Goal: Task Accomplishment & Management: Manage account settings

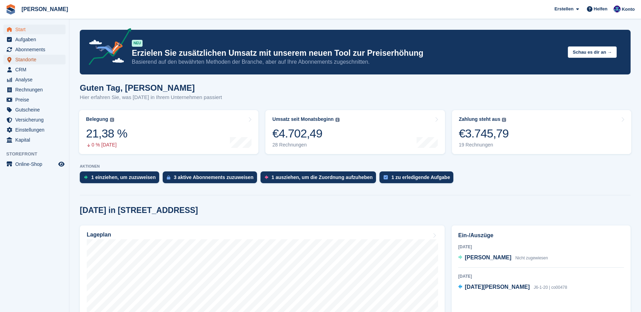
click at [28, 59] on span "Standorte" at bounding box center [36, 60] width 42 height 10
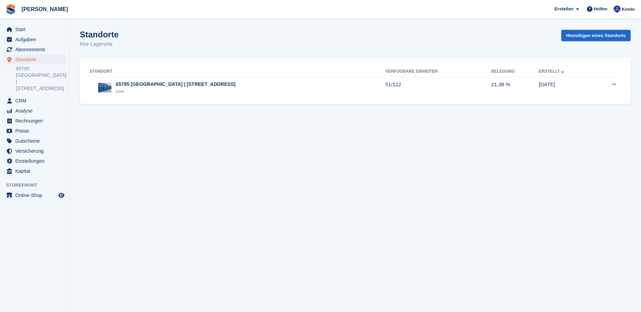
click at [28, 67] on link "65795 [GEOGRAPHIC_DATA] | [STREET_ADDRESS]" at bounding box center [41, 79] width 50 height 26
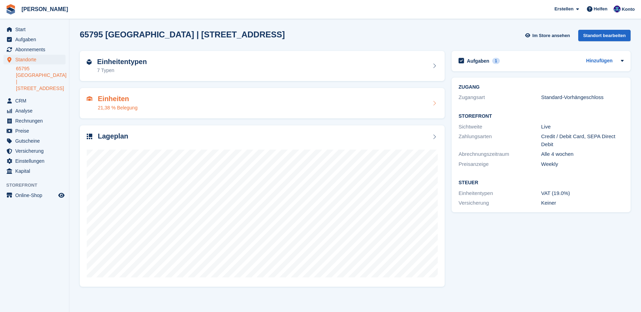
click at [110, 101] on h2 "Einheiten" at bounding box center [118, 99] width 40 height 8
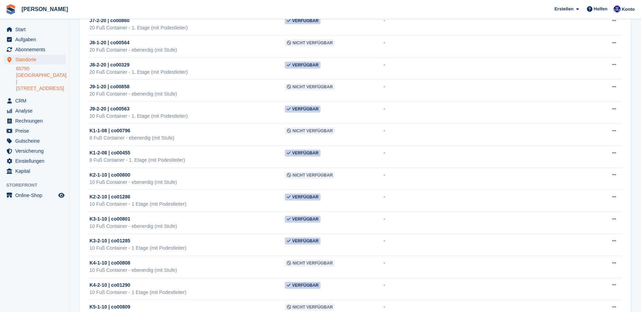
scroll to position [2427, 0]
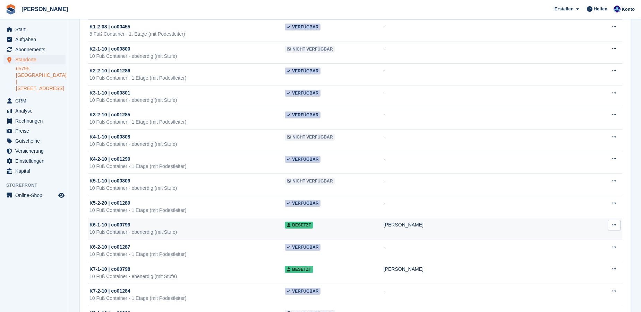
click at [277, 222] on div "K6-1-10 | co00799" at bounding box center [186, 225] width 195 height 7
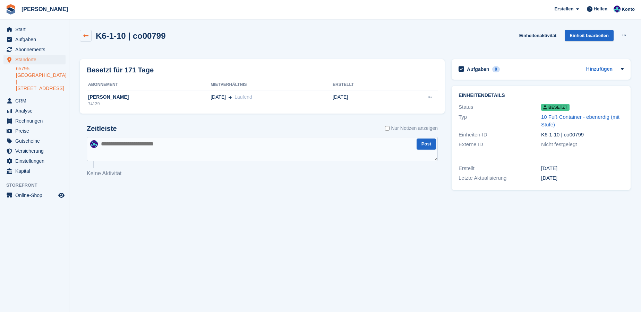
click at [88, 36] on icon at bounding box center [85, 35] width 5 height 5
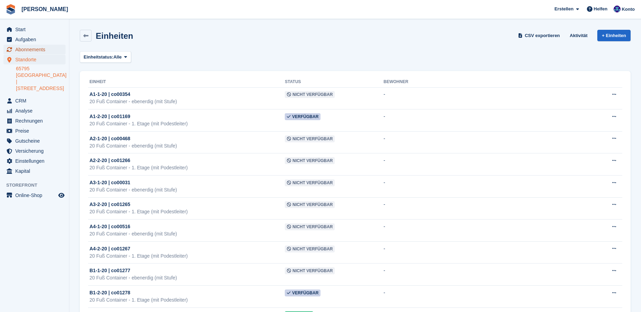
click at [25, 51] on span "Abonnements" at bounding box center [36, 50] width 42 height 10
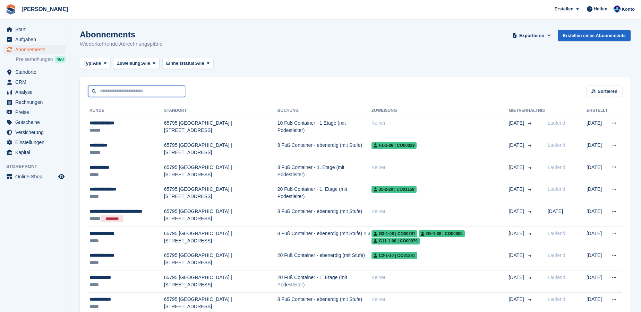
click at [152, 89] on input "text" at bounding box center [136, 91] width 97 height 11
type input "********"
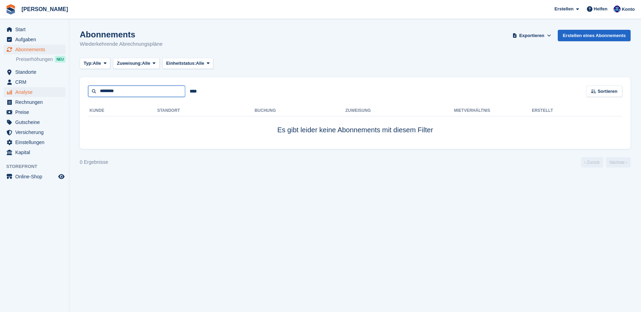
drag, startPoint x: 154, startPoint y: 89, endPoint x: 9, endPoint y: 91, distance: 145.6
click at [9, 91] on div "Start Aufgaben Abonnements Abonnements Abonnements Preiserhöhungen NEU Preiserh…" at bounding box center [320, 156] width 641 height 312
type input "********"
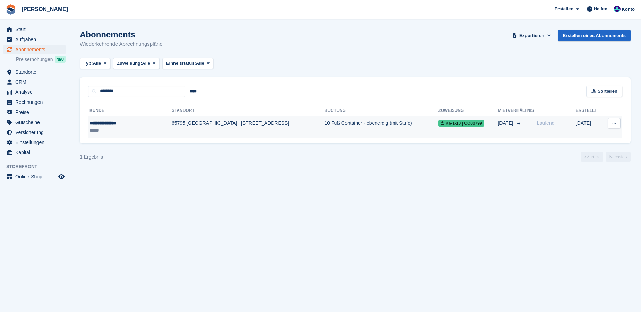
click at [125, 124] on div "**********" at bounding box center [120, 123] width 63 height 7
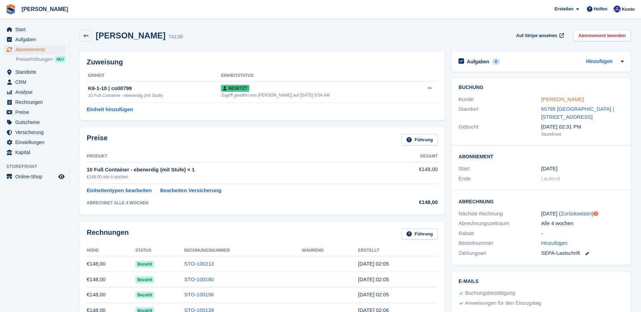
click at [549, 98] on link "[PERSON_NAME]" at bounding box center [562, 99] width 43 height 6
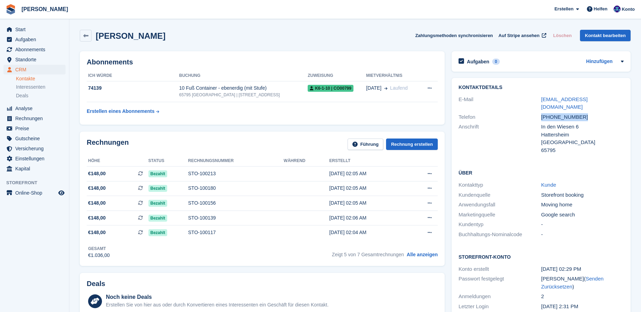
drag, startPoint x: 541, startPoint y: 110, endPoint x: 585, endPoint y: 111, distance: 44.0
click at [585, 113] on div "+4915114284040" at bounding box center [582, 117] width 83 height 8
click at [557, 101] on link "t.hainbuch@t-online.de" at bounding box center [564, 103] width 46 height 14
click at [24, 59] on span "Standorte" at bounding box center [36, 60] width 42 height 10
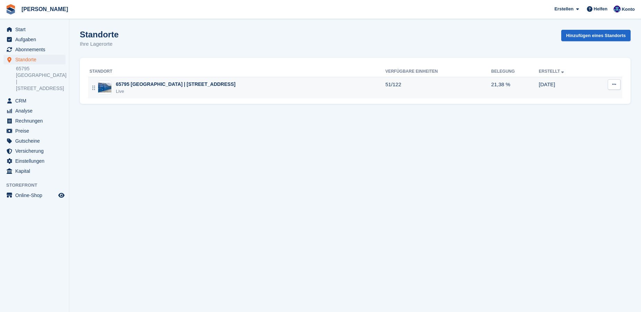
click at [157, 83] on div "65795 [GEOGRAPHIC_DATA] | [STREET_ADDRESS]" at bounding box center [176, 84] width 120 height 7
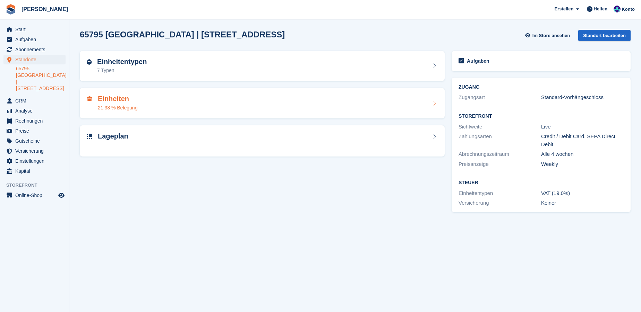
click at [115, 100] on h2 "Einheiten" at bounding box center [118, 99] width 40 height 8
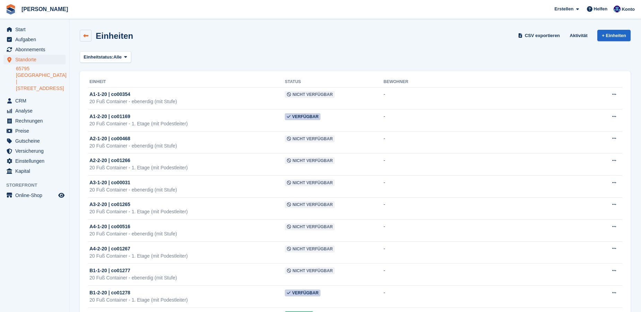
click at [88, 36] on icon at bounding box center [85, 35] width 5 height 5
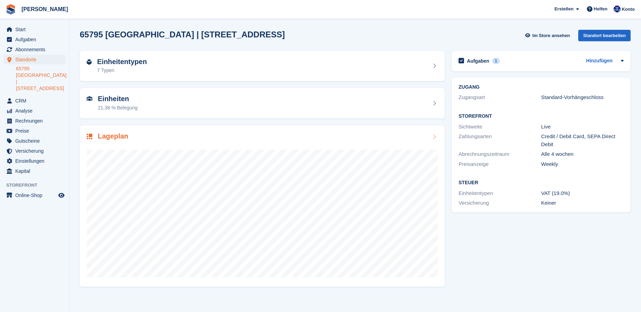
click at [113, 137] on h2 "Lageplan" at bounding box center [113, 136] width 31 height 8
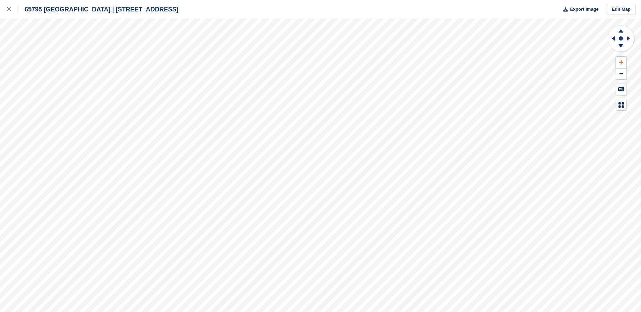
click at [621, 65] on button at bounding box center [621, 62] width 10 height 11
click at [621, 63] on icon at bounding box center [621, 62] width 4 height 5
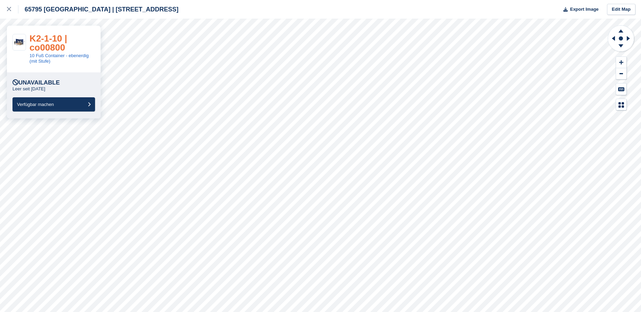
click at [46, 46] on link "K2-1-10 | co00800" at bounding box center [47, 42] width 37 height 19
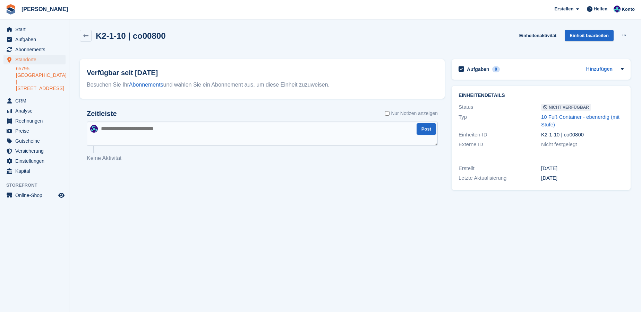
click at [105, 131] on textarea at bounding box center [262, 134] width 351 height 24
type textarea "**********"
click at [624, 34] on icon at bounding box center [624, 35] width 4 height 5
click at [577, 31] on link "Einheit bearbeiten" at bounding box center [589, 35] width 49 height 11
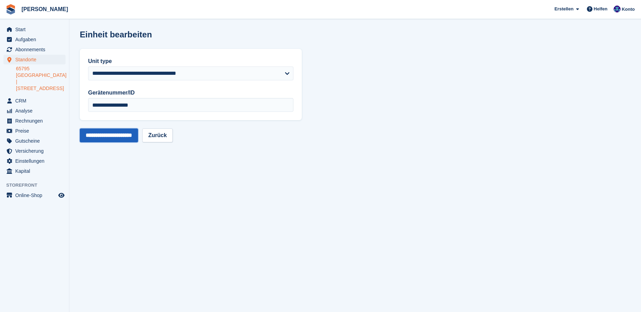
click at [132, 138] on input "**********" at bounding box center [109, 136] width 58 height 14
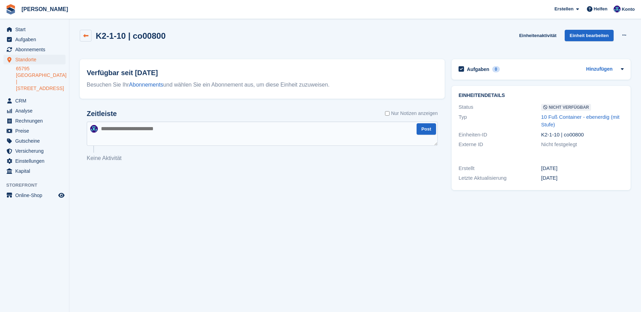
click at [87, 36] on icon at bounding box center [85, 35] width 5 height 5
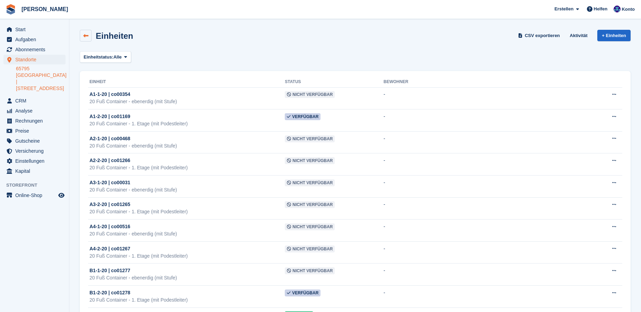
click at [85, 33] on icon at bounding box center [85, 35] width 5 height 5
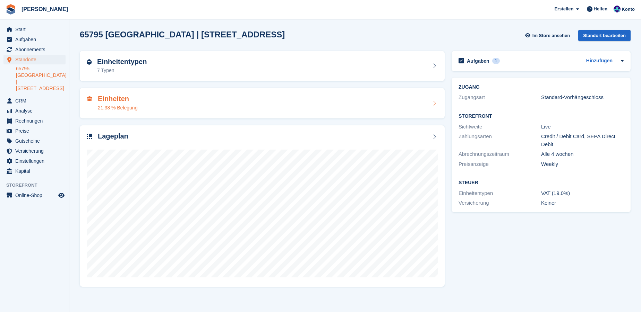
click at [152, 101] on div "Einheiten 21,38 % Belegung" at bounding box center [262, 103] width 351 height 17
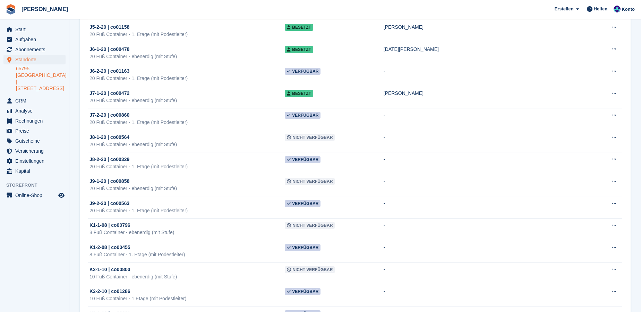
scroll to position [2333, 0]
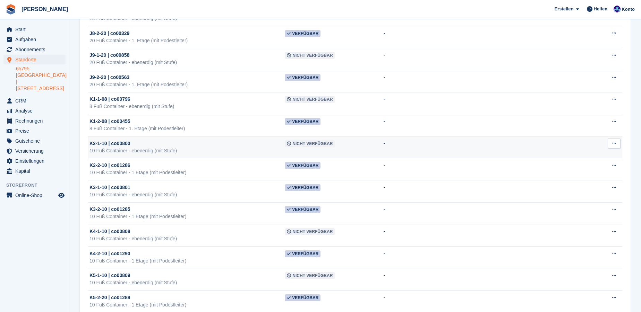
click at [127, 140] on span "K2-1-10 | co00800" at bounding box center [109, 143] width 41 height 7
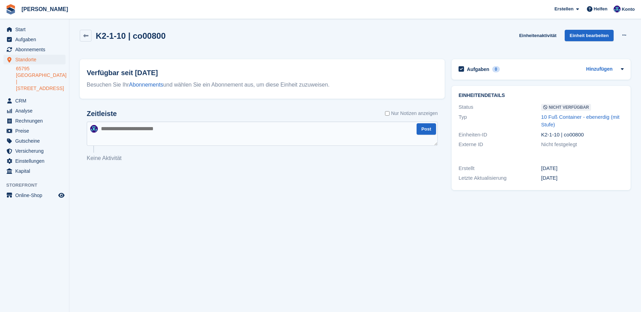
click at [199, 134] on textarea at bounding box center [262, 134] width 351 height 24
type textarea "**********"
click at [430, 128] on button "Post" at bounding box center [425, 128] width 19 height 11
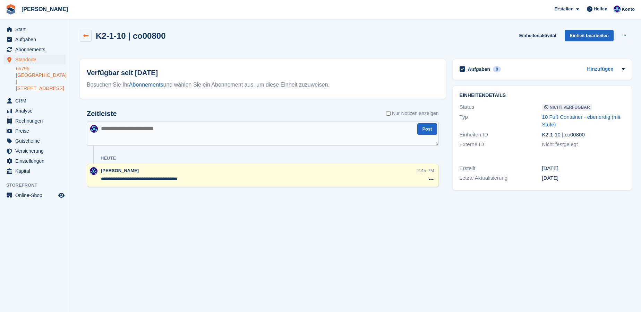
click at [89, 35] on link at bounding box center [86, 36] width 12 height 12
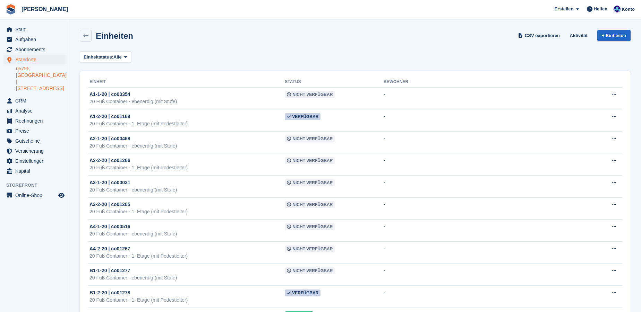
click at [46, 75] on link "65795 [GEOGRAPHIC_DATA] | [STREET_ADDRESS]" at bounding box center [41, 79] width 50 height 26
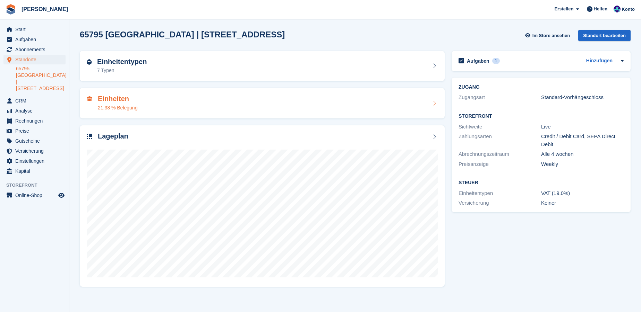
click at [121, 103] on h2 "Einheiten" at bounding box center [118, 99] width 40 height 8
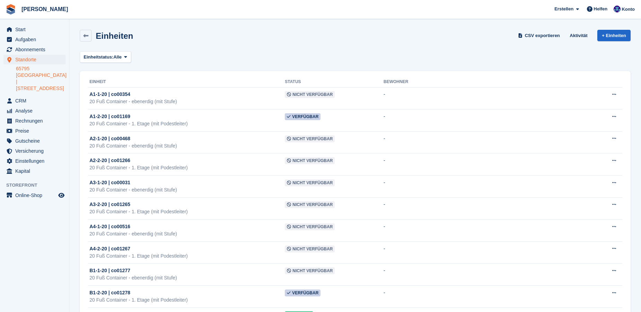
click at [40, 75] on link "65795 [GEOGRAPHIC_DATA] | [STREET_ADDRESS]" at bounding box center [41, 79] width 50 height 26
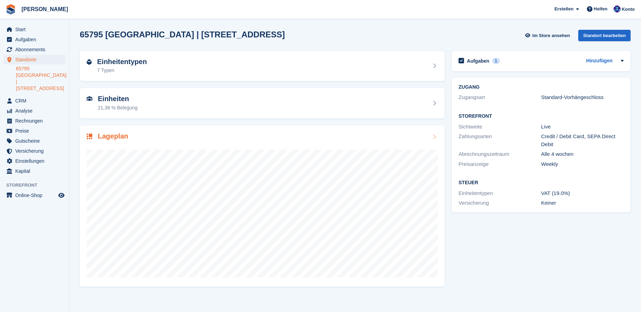
click at [116, 136] on h2 "Lageplan" at bounding box center [113, 136] width 31 height 8
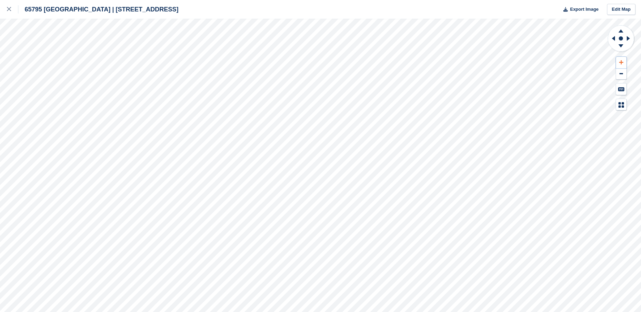
click at [622, 60] on icon at bounding box center [621, 62] width 4 height 5
click at [622, 105] on icon at bounding box center [621, 105] width 6 height 6
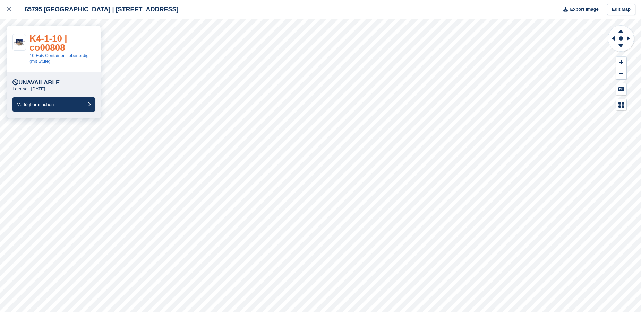
click at [53, 49] on link "K4-1-10 | co00808" at bounding box center [47, 42] width 37 height 19
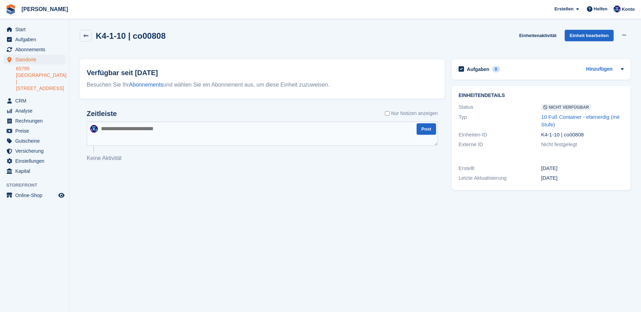
click at [160, 131] on textarea at bounding box center [262, 134] width 351 height 24
click at [137, 126] on textarea "*****" at bounding box center [262, 134] width 351 height 24
type textarea "**********"
click at [424, 128] on button "Post" at bounding box center [425, 128] width 19 height 11
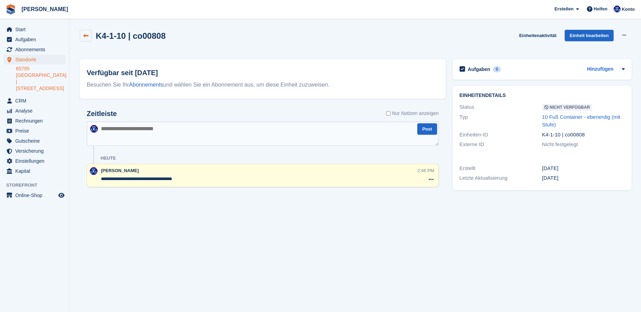
click at [82, 35] on link at bounding box center [86, 36] width 12 height 12
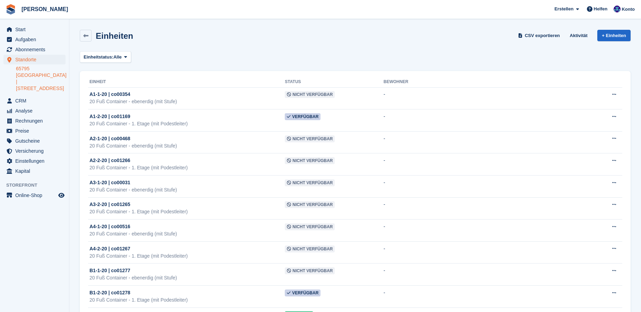
click at [41, 75] on link "65795 [GEOGRAPHIC_DATA] | [STREET_ADDRESS]" at bounding box center [41, 79] width 50 height 26
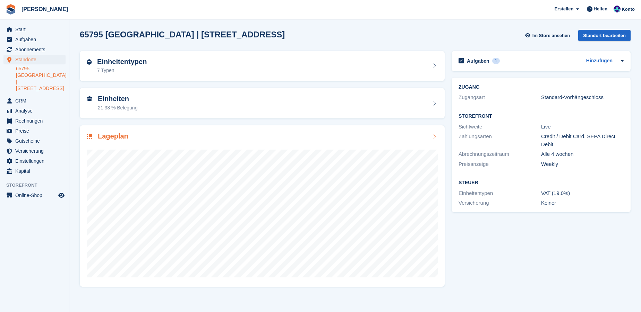
click at [118, 138] on h2 "Lageplan" at bounding box center [113, 136] width 31 height 8
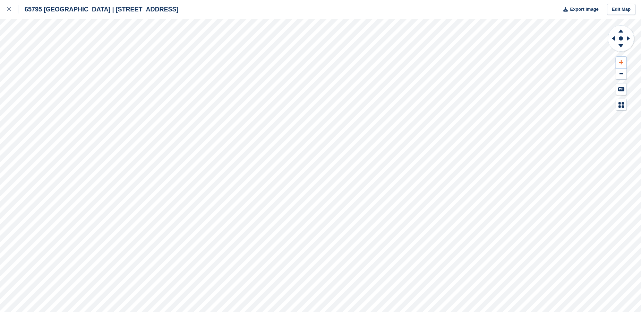
click at [623, 62] on button at bounding box center [621, 62] width 10 height 11
click at [613, 37] on icon at bounding box center [613, 38] width 3 height 5
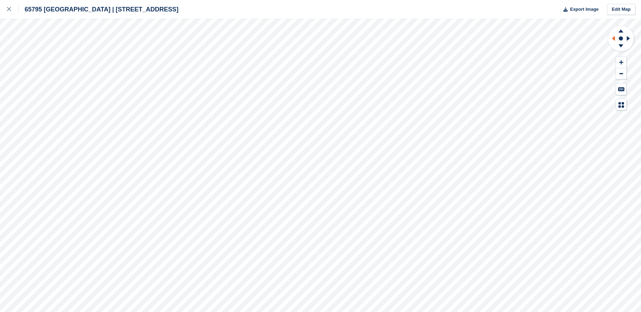
click at [613, 37] on icon at bounding box center [613, 38] width 3 height 5
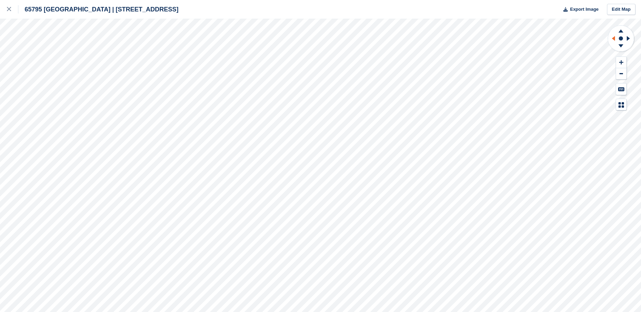
click at [613, 37] on icon at bounding box center [613, 38] width 3 height 5
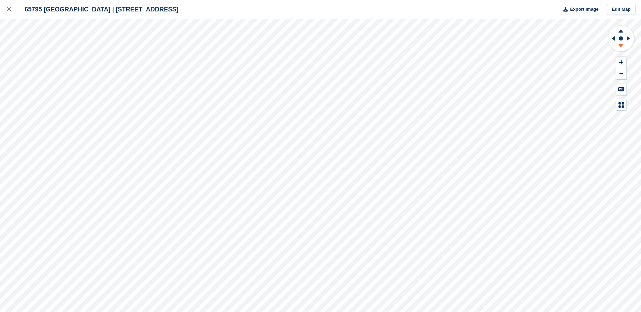
click at [622, 44] on icon at bounding box center [621, 47] width 18 height 9
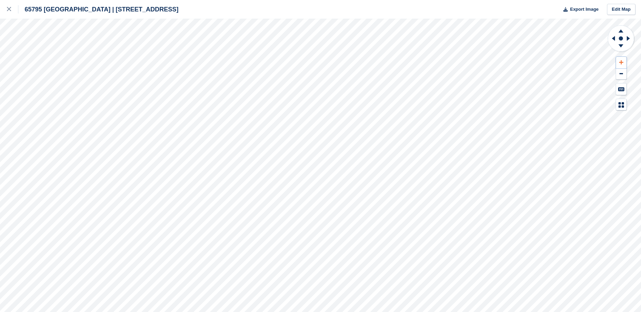
click at [619, 60] on icon at bounding box center [621, 62] width 4 height 5
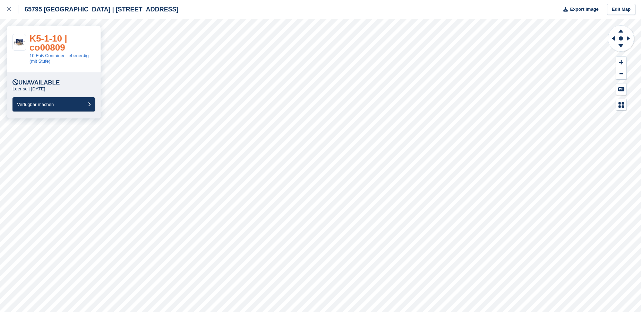
click at [52, 45] on link "K5-1-10 | co00809" at bounding box center [47, 42] width 37 height 19
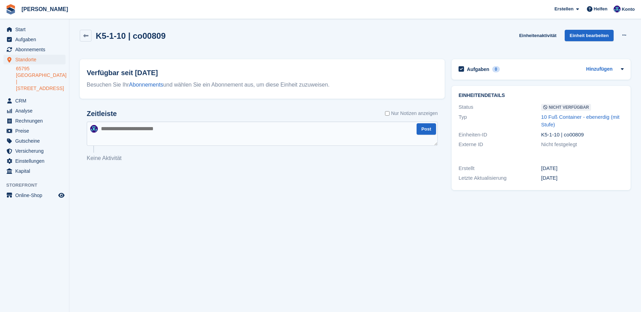
click at [122, 131] on textarea at bounding box center [262, 134] width 351 height 24
click at [114, 130] on textarea at bounding box center [262, 134] width 351 height 24
click at [165, 130] on textarea "**********" at bounding box center [262, 134] width 351 height 24
click at [166, 128] on textarea "**********" at bounding box center [262, 134] width 351 height 24
type textarea "**********"
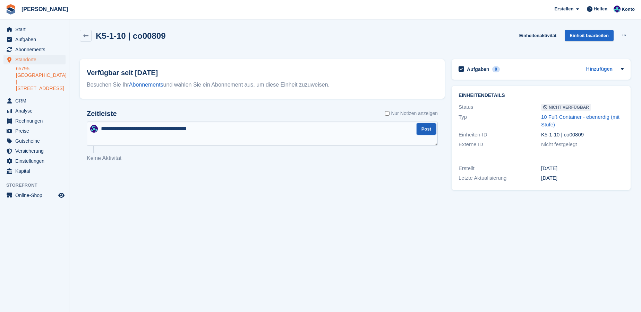
click at [423, 126] on button "Post" at bounding box center [425, 128] width 19 height 11
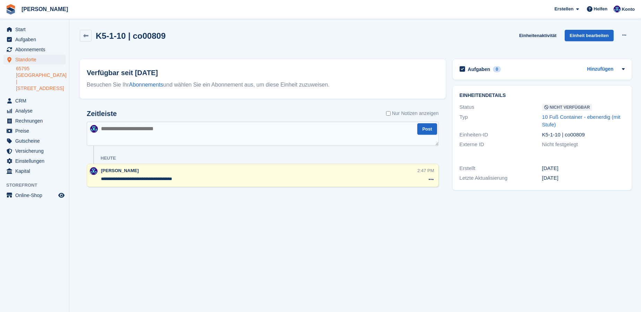
click at [38, 76] on link "65795 [GEOGRAPHIC_DATA] | [STREET_ADDRESS]" at bounding box center [41, 79] width 50 height 26
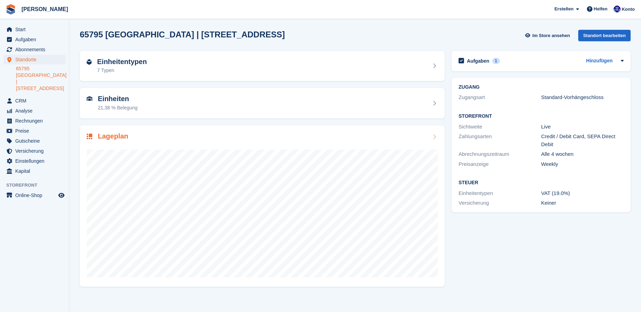
click at [432, 136] on icon at bounding box center [434, 137] width 7 height 6
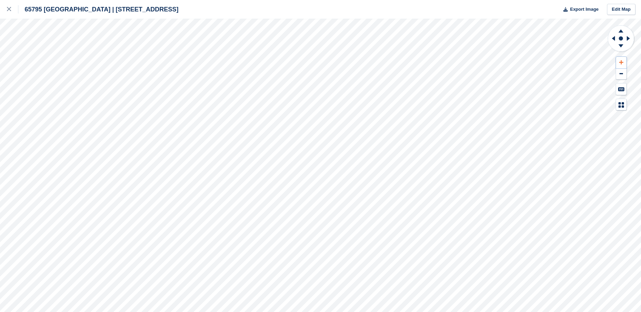
click at [622, 64] on icon at bounding box center [621, 62] width 4 height 5
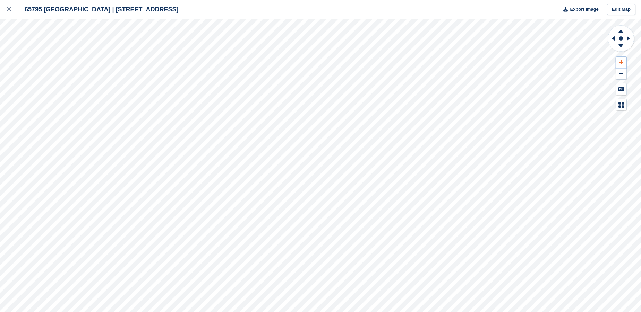
click at [622, 64] on icon at bounding box center [621, 62] width 4 height 5
click at [612, 39] on icon at bounding box center [612, 38] width 9 height 18
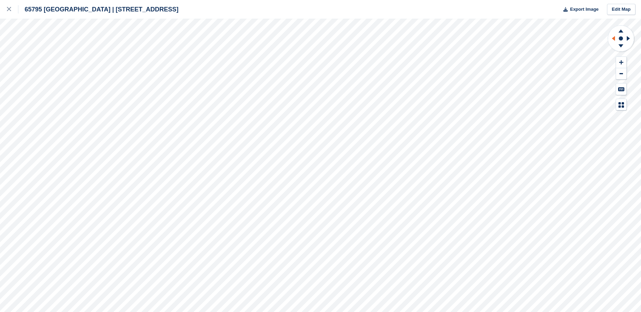
click at [612, 39] on icon at bounding box center [612, 38] width 9 height 18
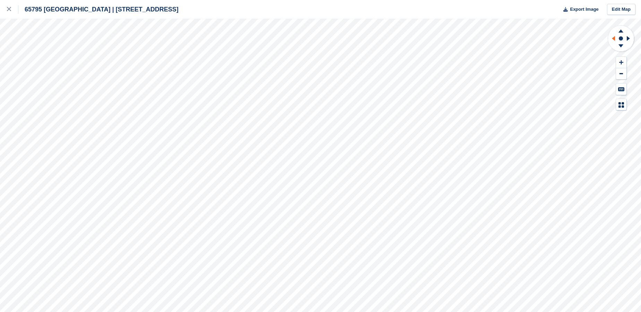
click at [612, 39] on icon at bounding box center [612, 38] width 9 height 18
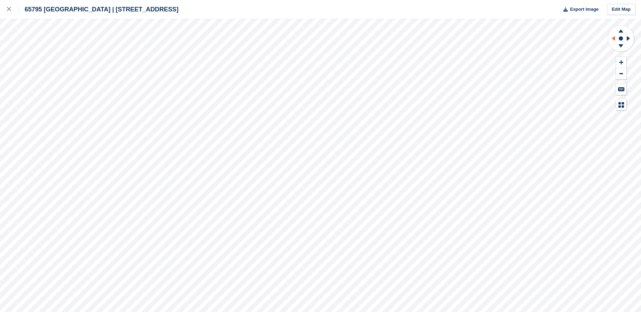
click at [612, 39] on icon at bounding box center [612, 38] width 9 height 18
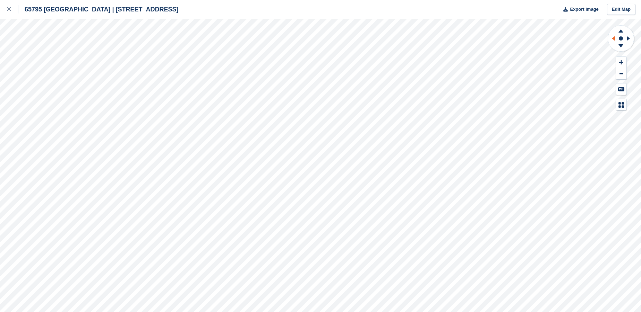
click at [612, 39] on icon at bounding box center [612, 38] width 9 height 18
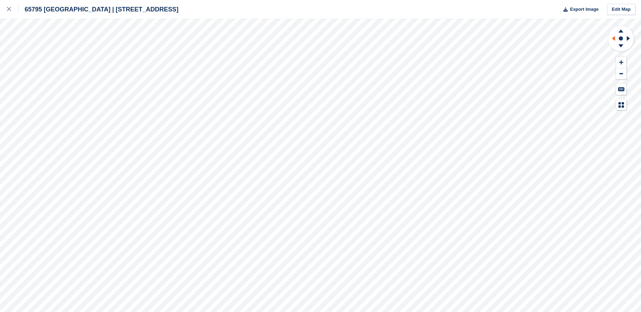
click at [612, 39] on icon at bounding box center [612, 38] width 9 height 18
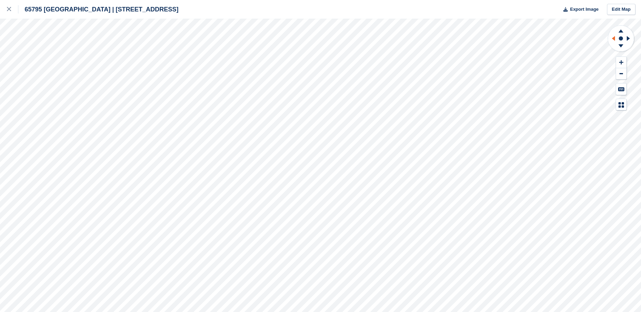
click at [612, 39] on icon at bounding box center [612, 38] width 9 height 18
click at [620, 46] on icon at bounding box center [620, 45] width 5 height 3
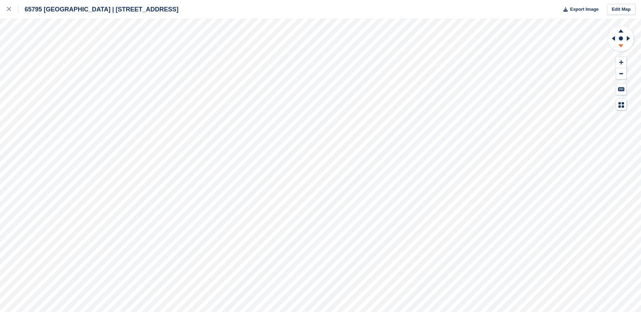
click at [620, 46] on icon at bounding box center [620, 45] width 5 height 3
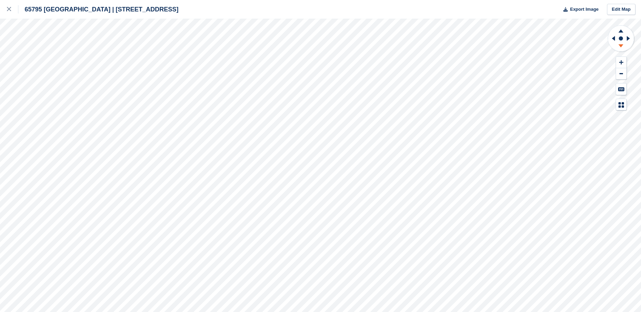
click at [620, 46] on icon at bounding box center [620, 45] width 5 height 3
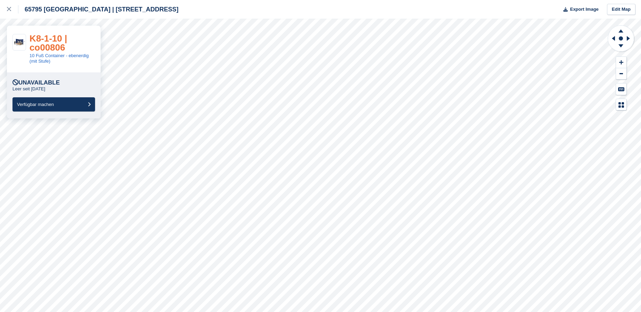
click at [45, 45] on link "K8-1-10 | co00806" at bounding box center [47, 42] width 37 height 19
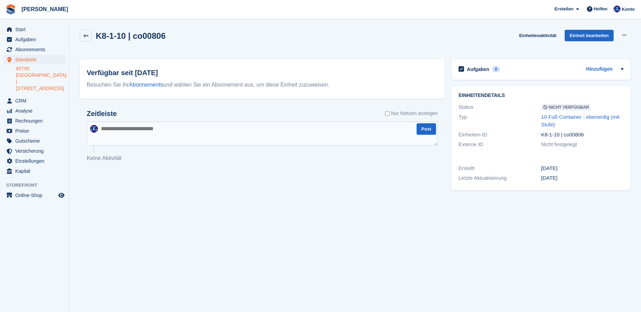
click at [134, 131] on textarea at bounding box center [262, 134] width 351 height 24
click at [111, 130] on textarea at bounding box center [262, 134] width 351 height 24
type textarea "**********"
click at [425, 129] on button "Post" at bounding box center [425, 128] width 19 height 11
